Goal: Information Seeking & Learning: Learn about a topic

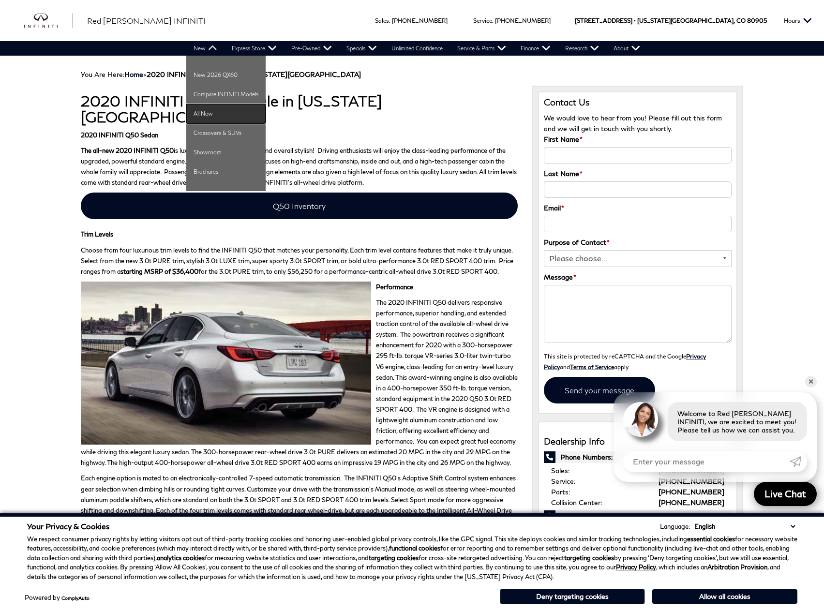
click at [207, 110] on link "All New" at bounding box center [225, 113] width 79 height 19
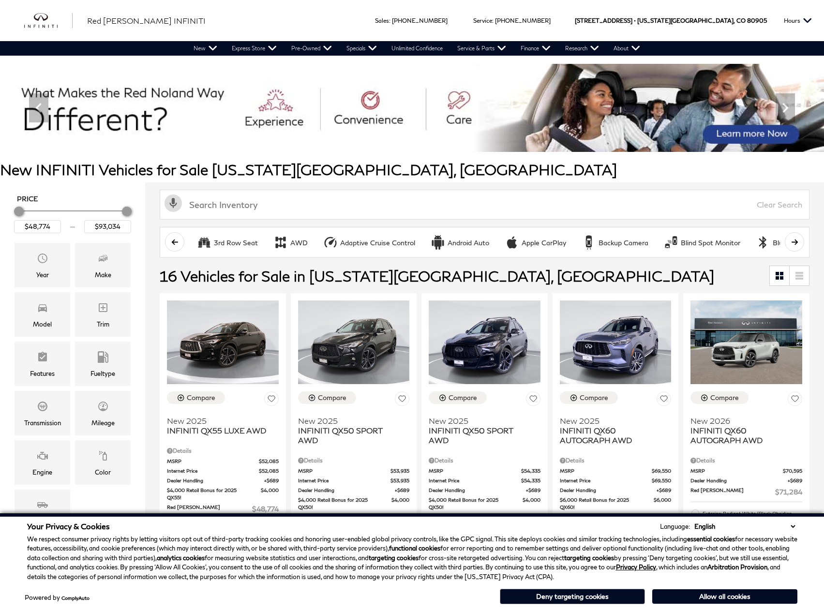
scroll to position [48, 0]
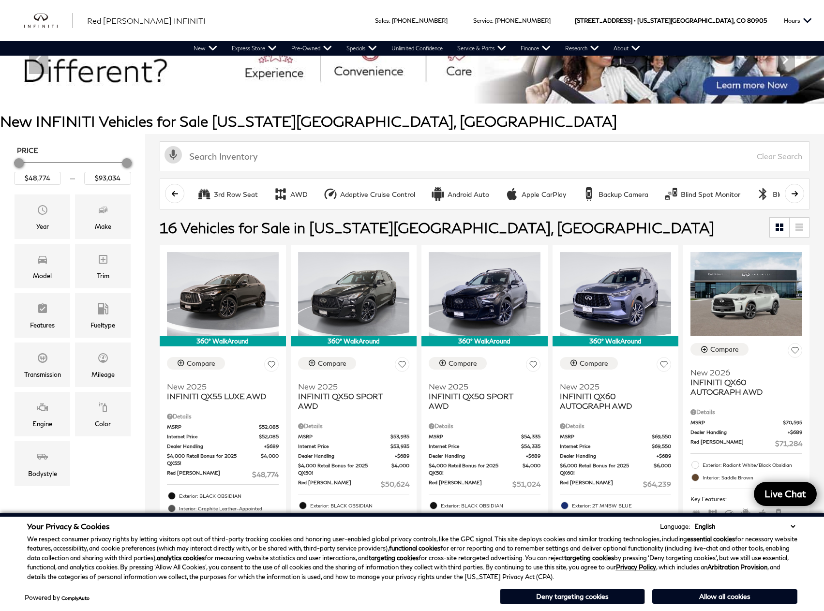
click at [792, 527] on select "English Spanish / Español English / United Kingdom Korean / 한국어 Vietnamese / Ti…" at bounding box center [743, 526] width 105 height 10
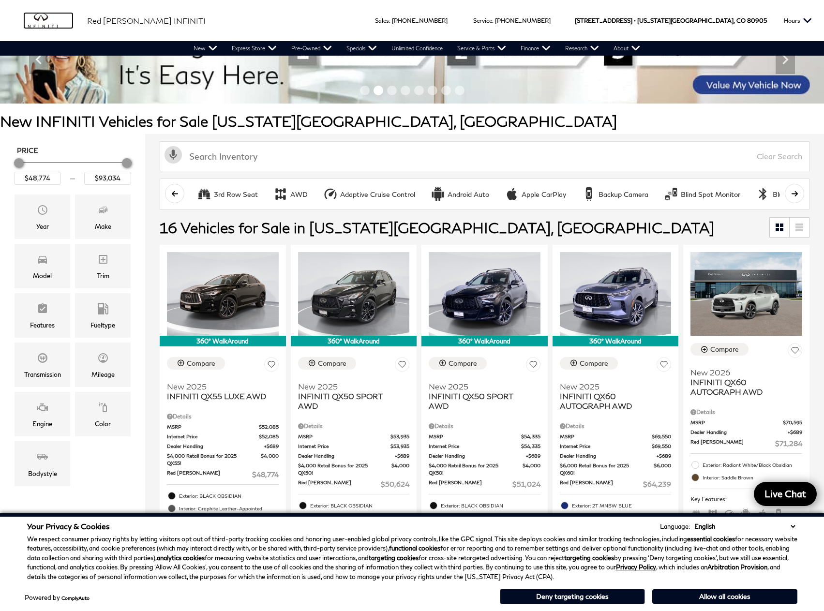
click at [44, 22] on img "infiniti" at bounding box center [48, 20] width 48 height 15
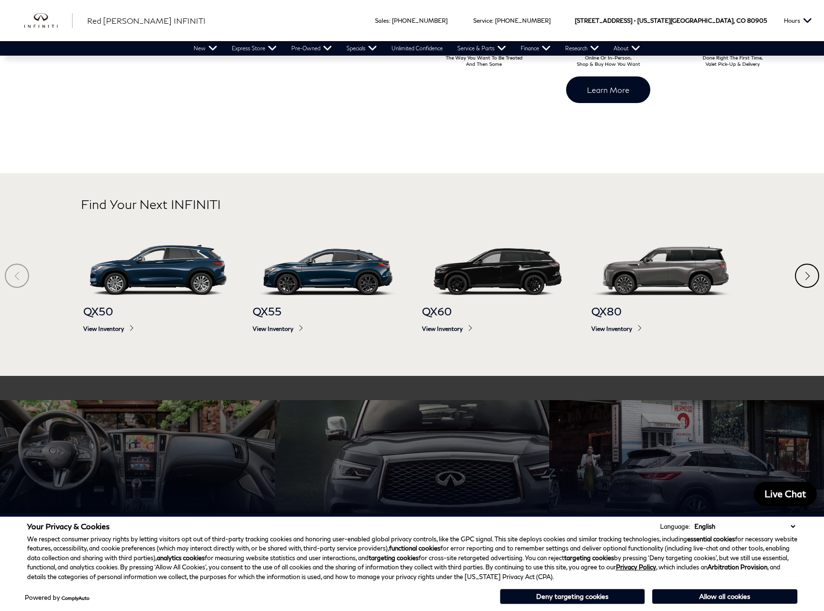
scroll to position [484, 0]
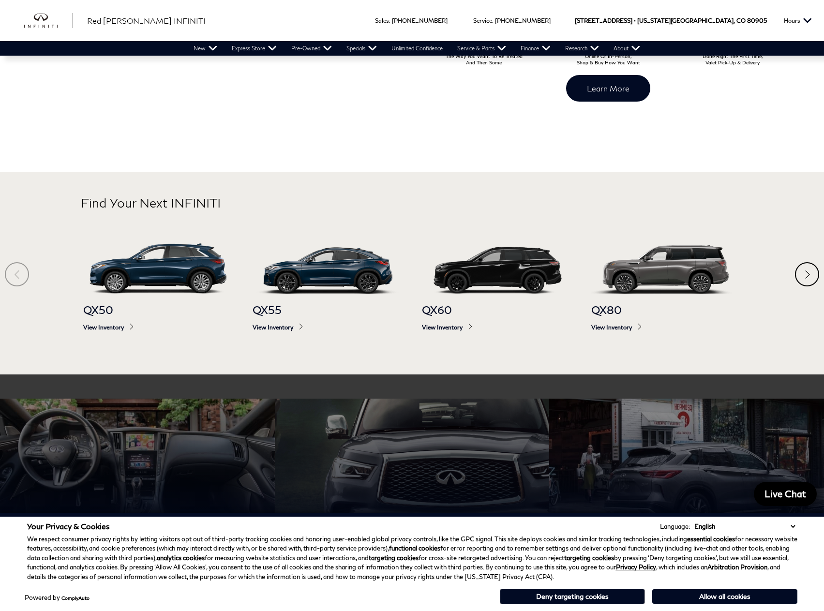
click at [806, 276] on div "Next" at bounding box center [806, 274] width 24 height 24
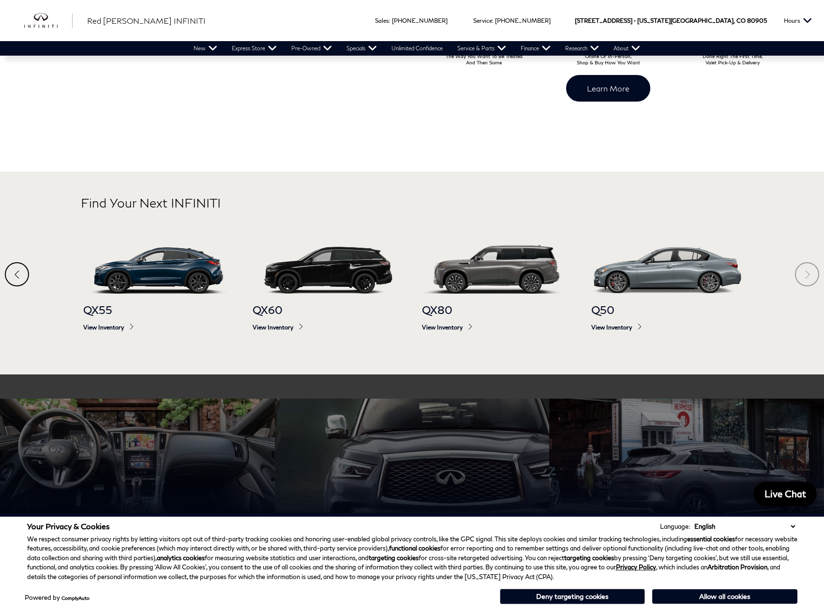
click at [806, 276] on section "Find Your Next INFINITI QX50 View Inventory QX55 View Inventory QX60 View Inven…" at bounding box center [412, 273] width 824 height 203
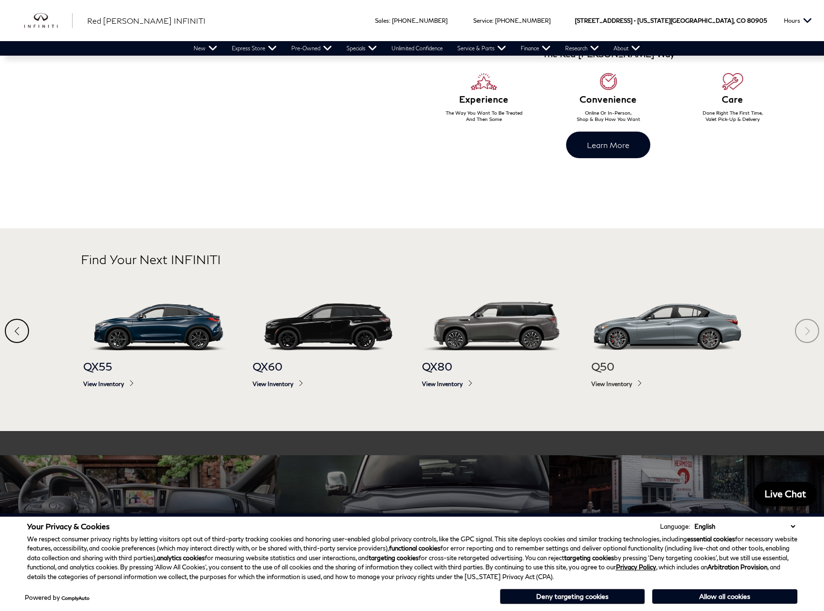
scroll to position [387, 0]
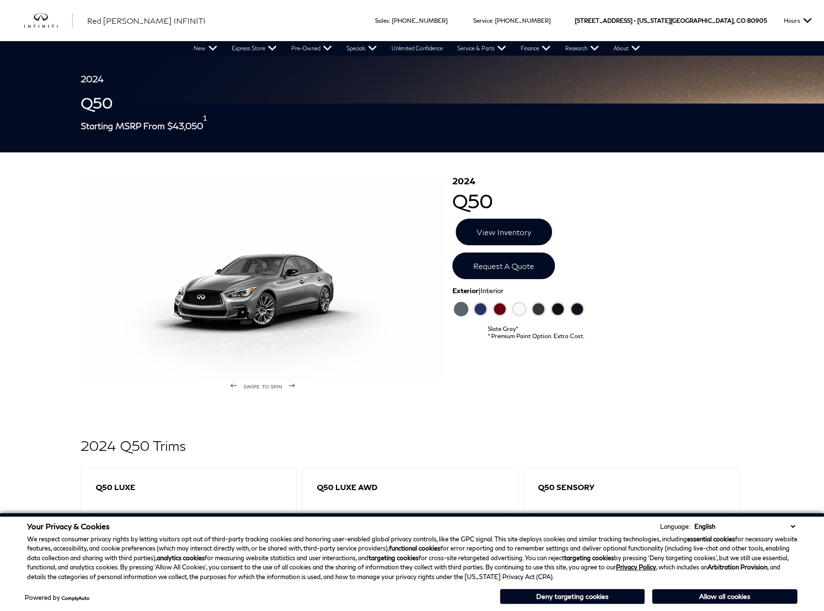
click at [293, 389] on div "swipe to spin" at bounding box center [263, 386] width 365 height 8
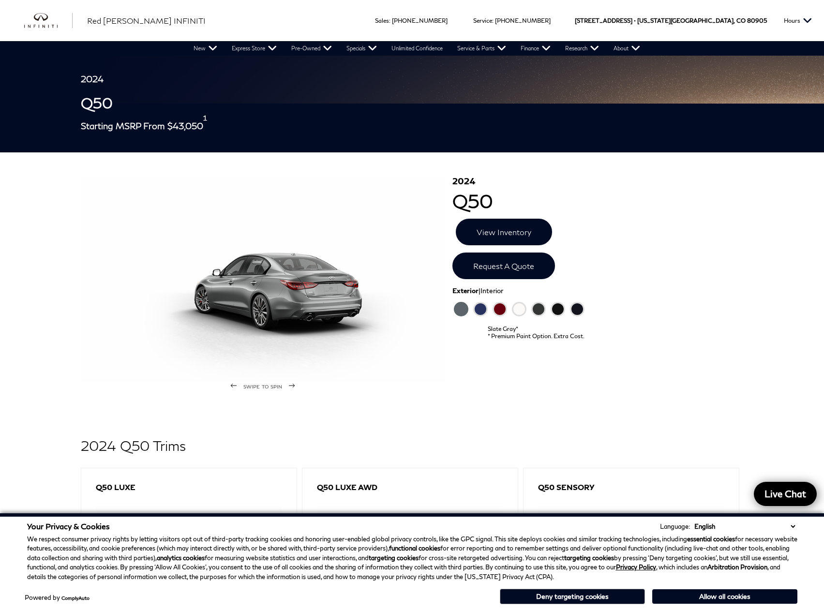
drag, startPoint x: 296, startPoint y: 301, endPoint x: 259, endPoint y: 302, distance: 37.2
click at [255, 300] on img at bounding box center [263, 279] width 365 height 205
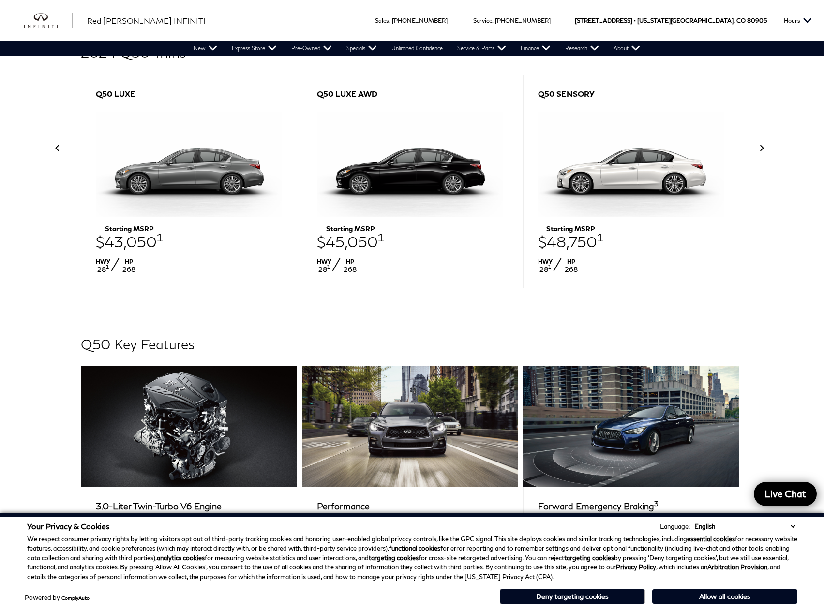
scroll to position [290, 0]
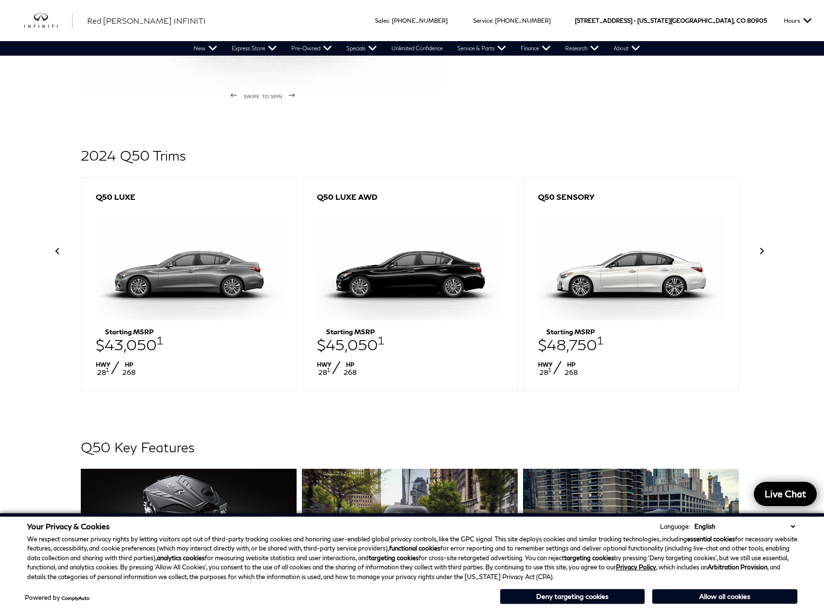
click at [760, 252] on span at bounding box center [762, 251] width 10 height 10
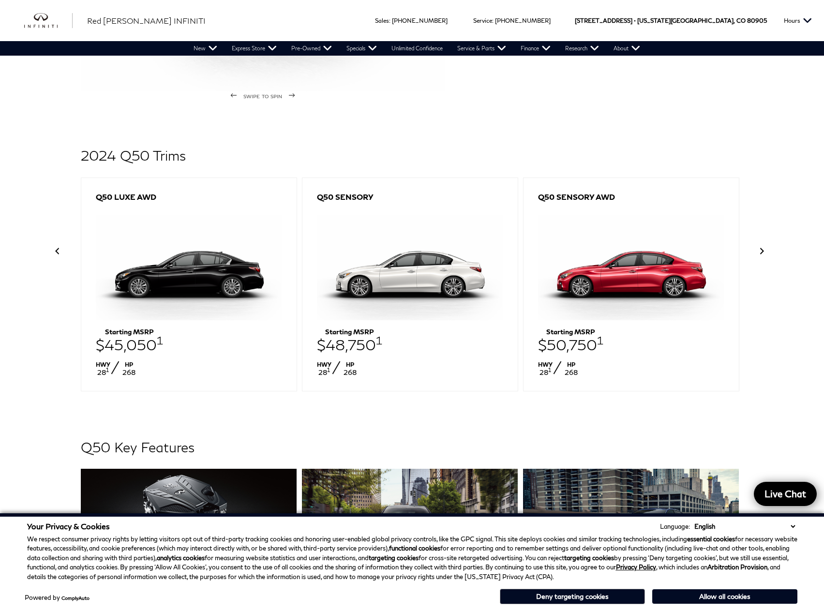
click at [760, 252] on span at bounding box center [762, 251] width 10 height 10
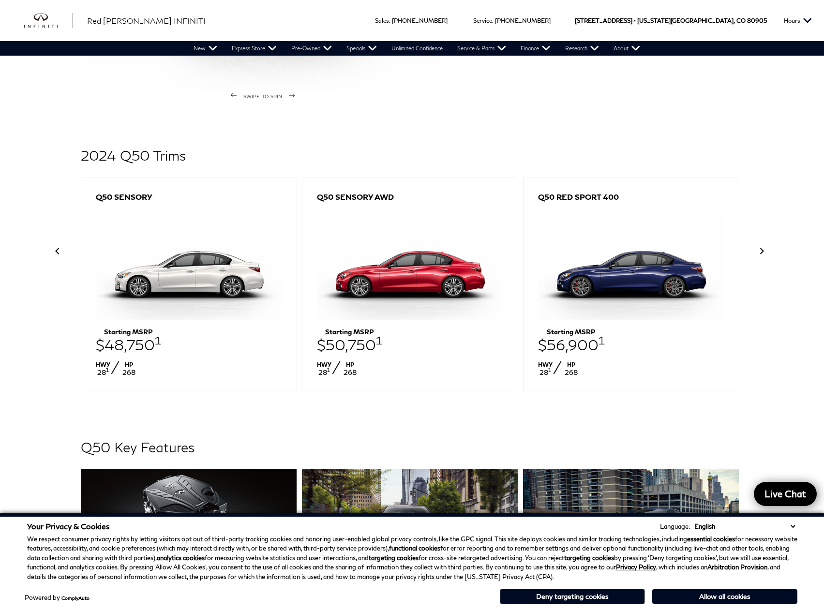
click at [776, 251] on section "2024 Q50 Trims Q50 LUXE Starting MSRP $43,050 1 HWY 28 1 HP 268 Q50 LUXE AWD St…" at bounding box center [412, 270] width 824 height 292
click at [762, 253] on span at bounding box center [762, 251] width 10 height 10
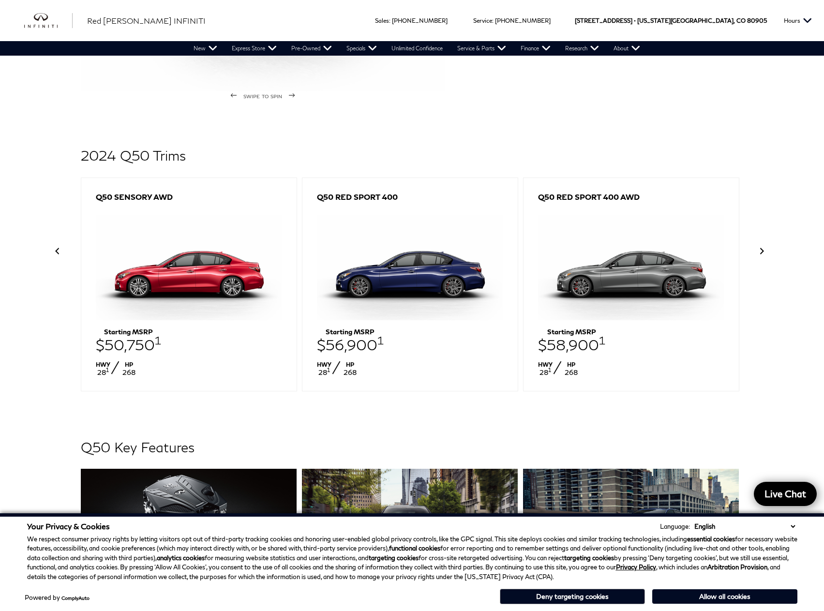
click at [758, 256] on span at bounding box center [762, 251] width 10 height 10
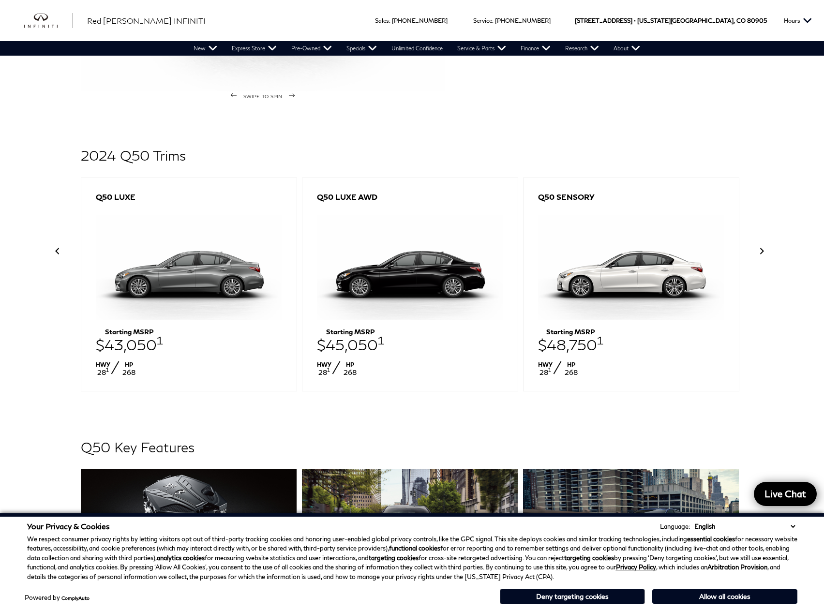
click at [762, 251] on span at bounding box center [762, 251] width 10 height 10
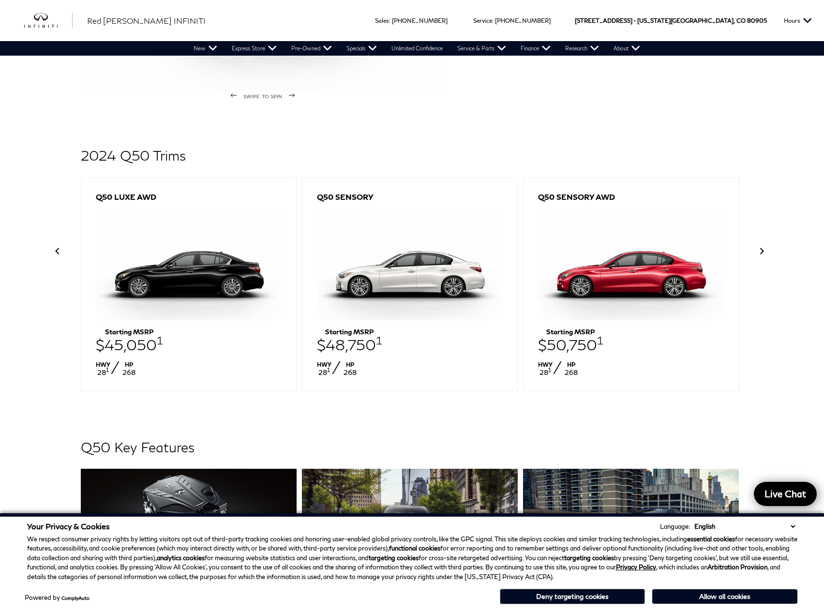
click at [762, 251] on span at bounding box center [762, 251] width 10 height 10
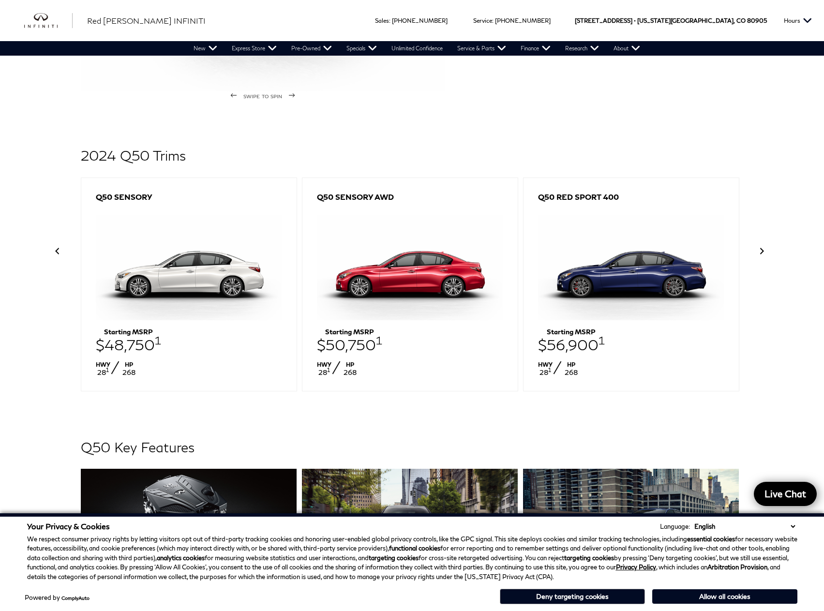
click at [762, 251] on span at bounding box center [762, 251] width 10 height 10
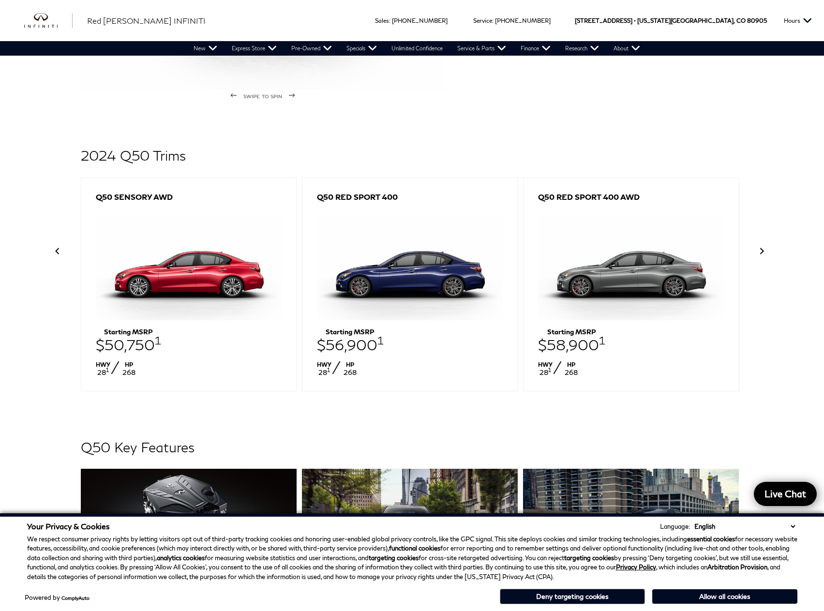
click at [762, 251] on span at bounding box center [762, 251] width 10 height 10
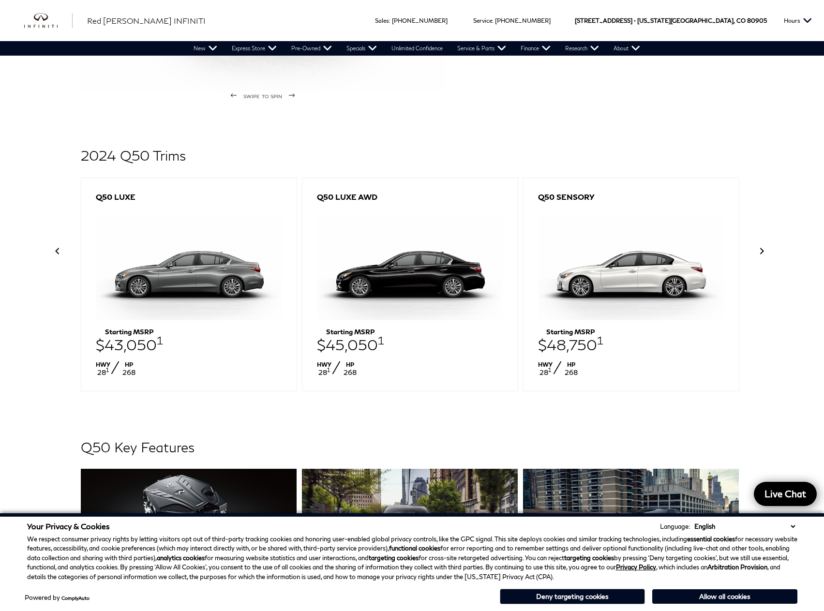
click at [762, 254] on span at bounding box center [762, 251] width 10 height 10
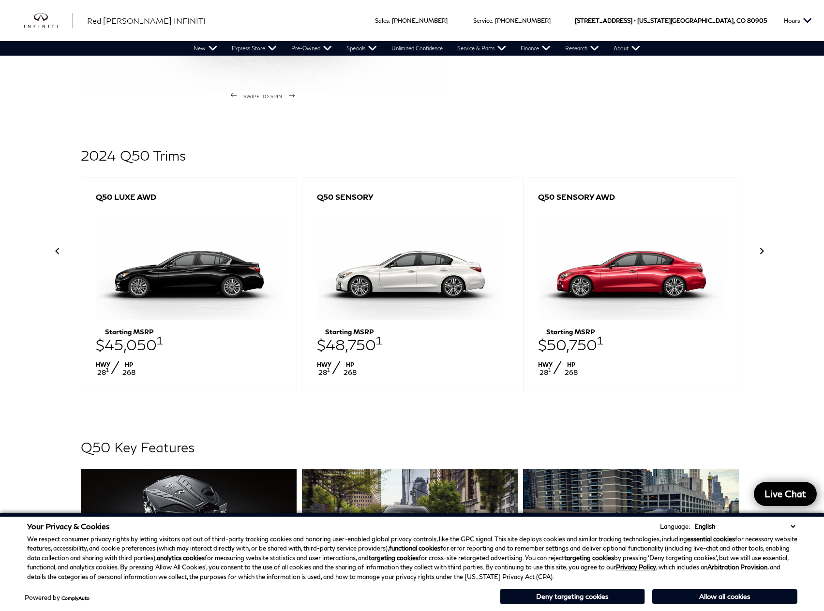
click at [762, 254] on span at bounding box center [762, 251] width 10 height 10
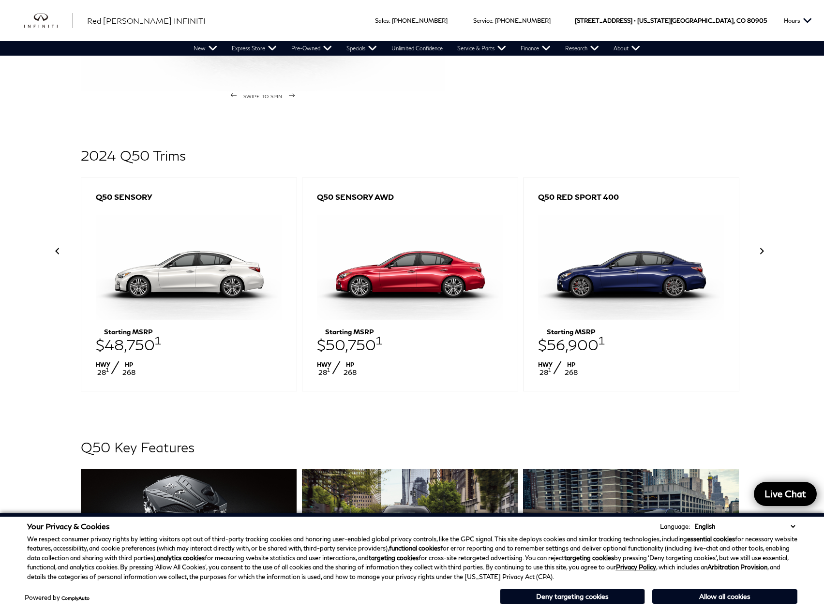
click at [762, 254] on span at bounding box center [762, 251] width 10 height 10
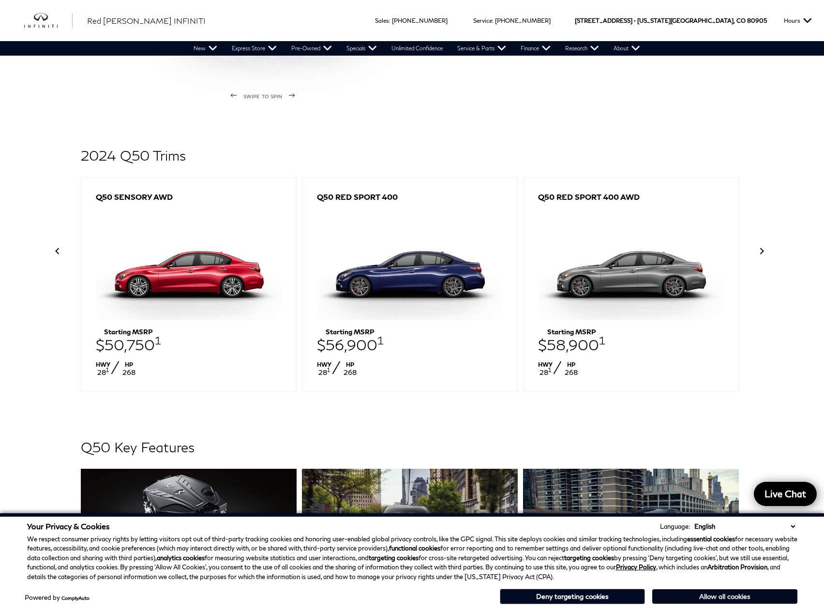
click at [695, 600] on button "Allow all cookies" at bounding box center [724, 596] width 145 height 15
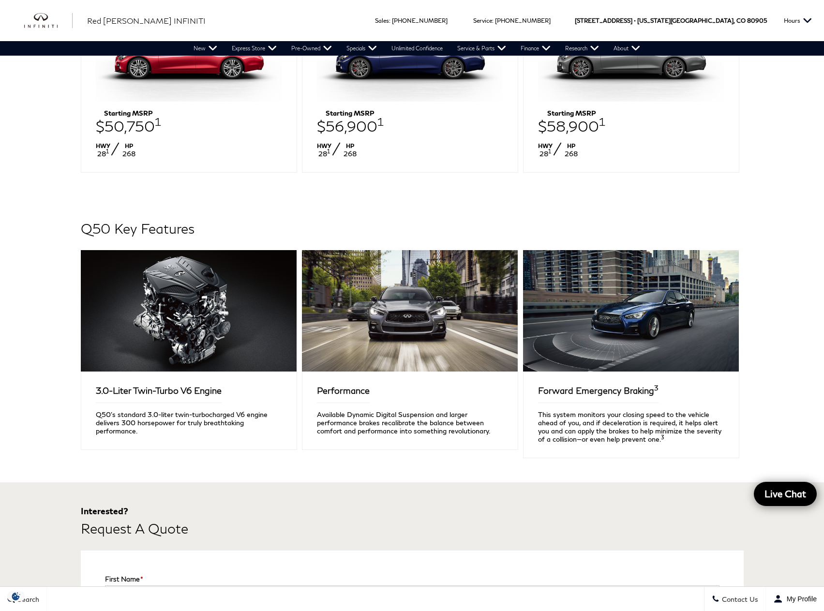
scroll to position [532, 0]
